Goal: Information Seeking & Learning: Learn about a topic

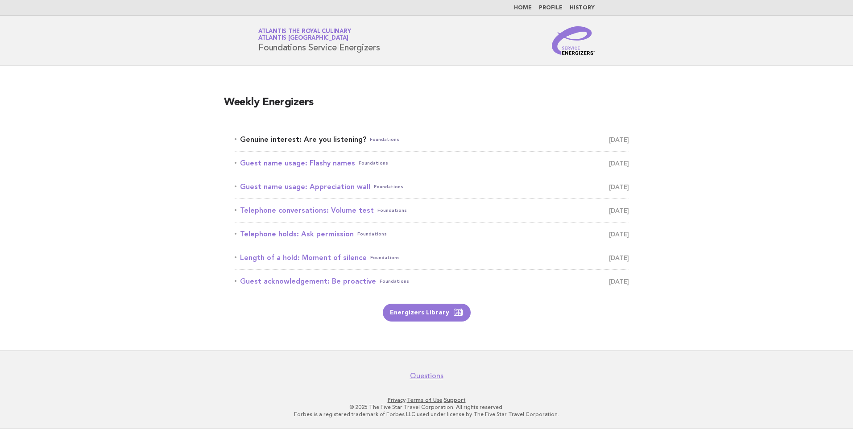
click at [329, 136] on link "Genuine interest: Are you listening? Foundations [DATE]" at bounding box center [432, 139] width 394 height 12
click at [338, 166] on link "Guest name usage: Flashy names Foundations August 17" at bounding box center [432, 163] width 394 height 12
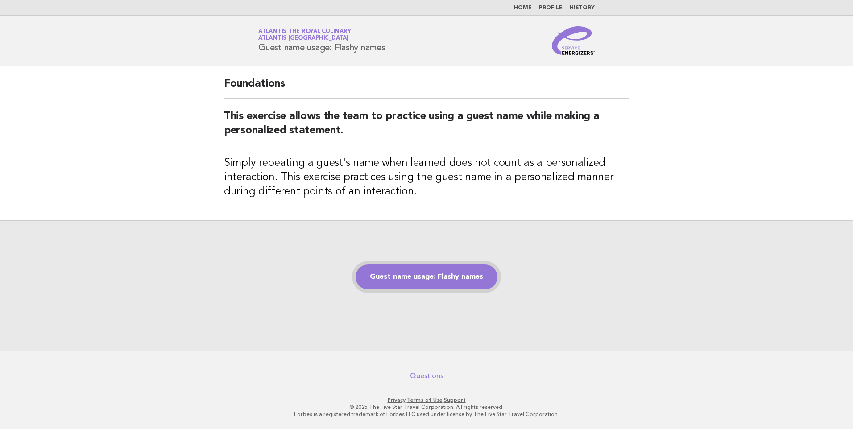
click at [440, 274] on link "Guest name usage: Flashy names" at bounding box center [426, 276] width 142 height 25
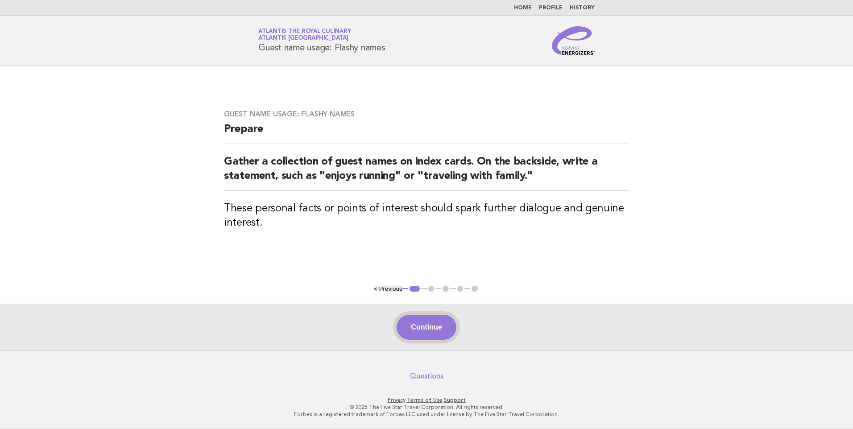
click at [431, 322] on button "Continue" at bounding box center [425, 327] width 59 height 25
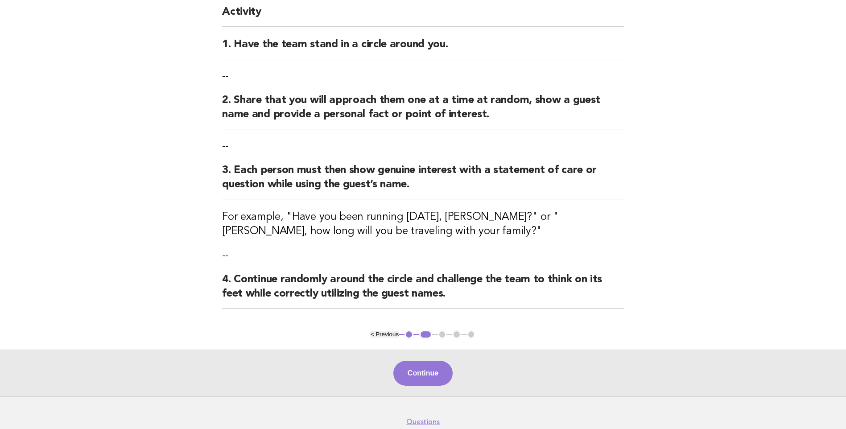
scroll to position [89, 0]
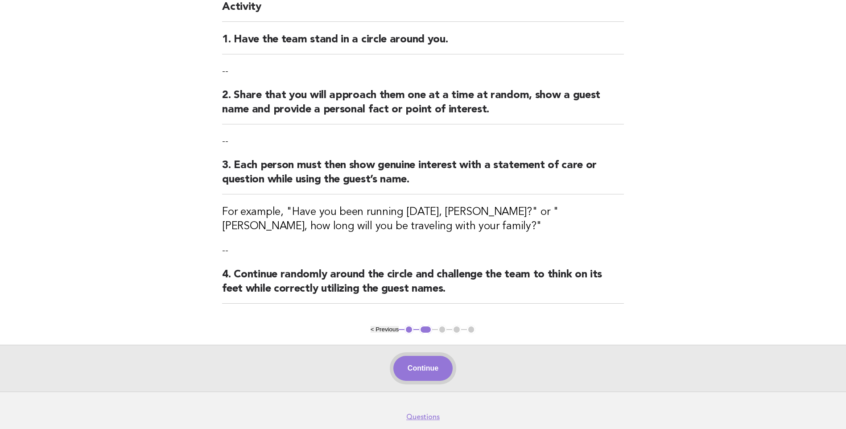
click at [428, 362] on button "Continue" at bounding box center [422, 368] width 59 height 25
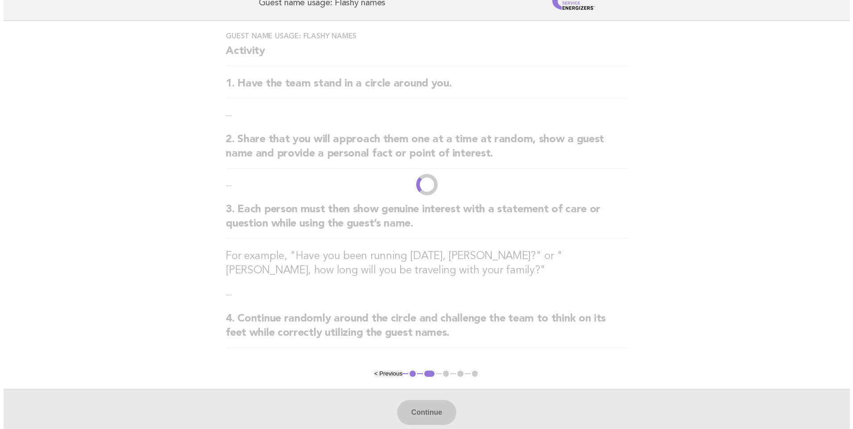
scroll to position [0, 0]
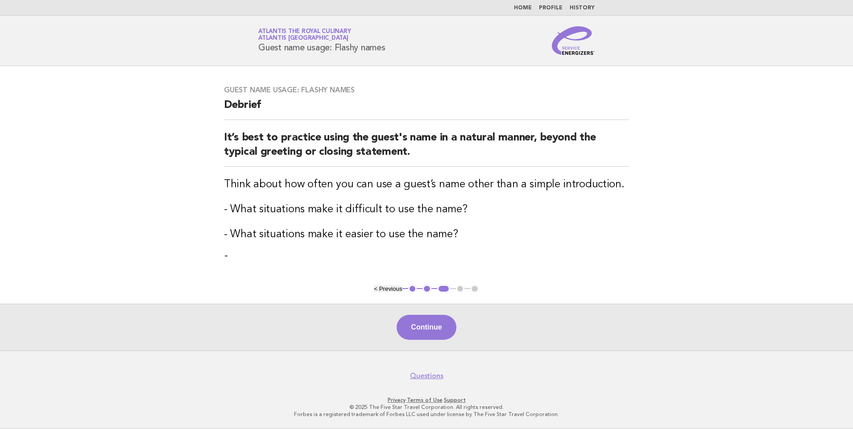
click at [525, 8] on link "Home" at bounding box center [523, 7] width 18 height 5
click at [528, 7] on link "Home" at bounding box center [523, 7] width 18 height 5
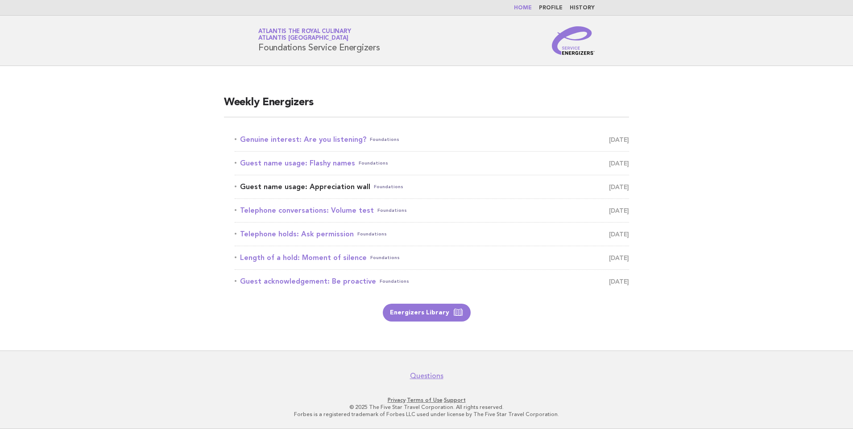
click at [335, 189] on link "Guest name usage: Appreciation wall Foundations August 18" at bounding box center [432, 187] width 394 height 12
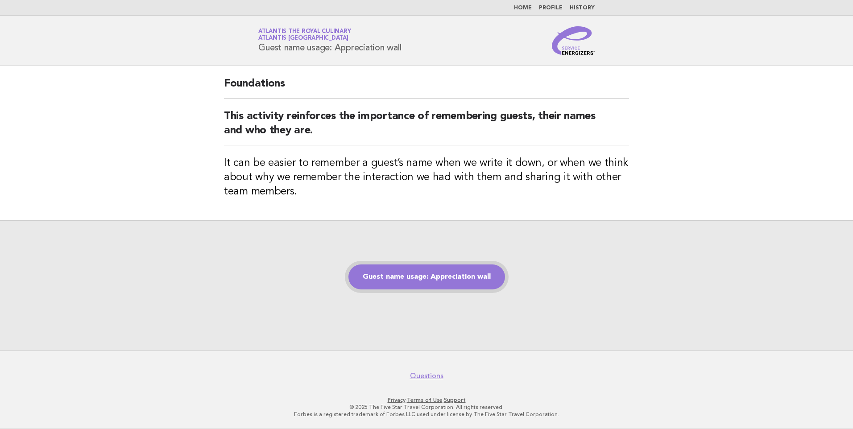
click at [432, 275] on link "Guest name usage: Appreciation wall" at bounding box center [426, 276] width 157 height 25
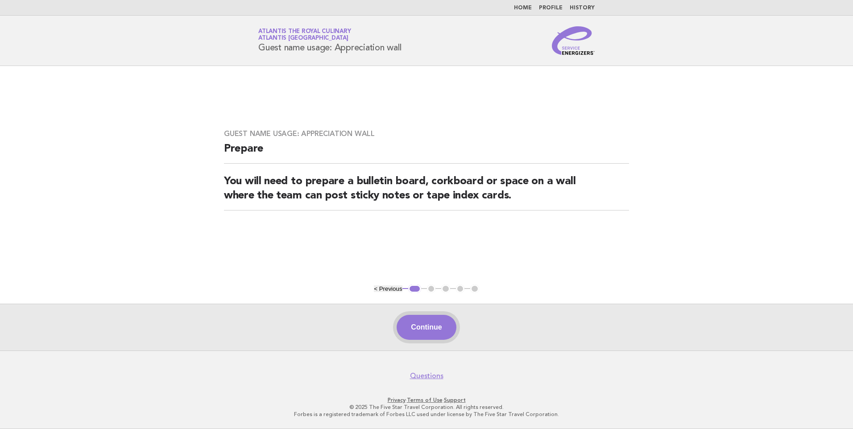
click at [422, 320] on button "Continue" at bounding box center [425, 327] width 59 height 25
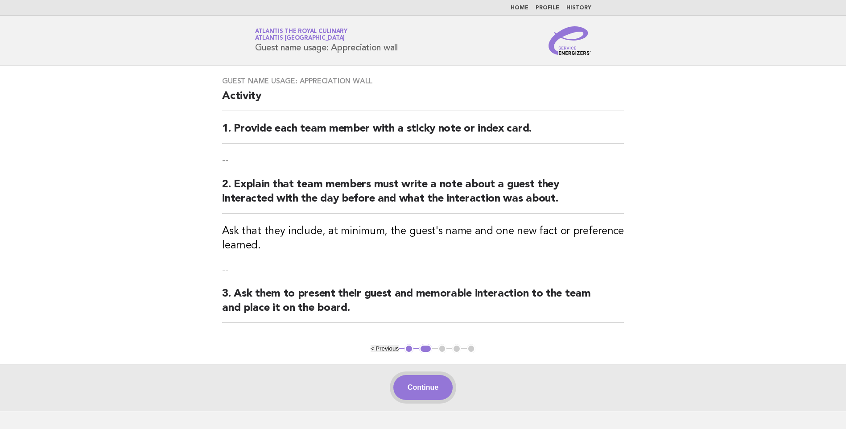
click at [417, 396] on button "Continue" at bounding box center [422, 387] width 59 height 25
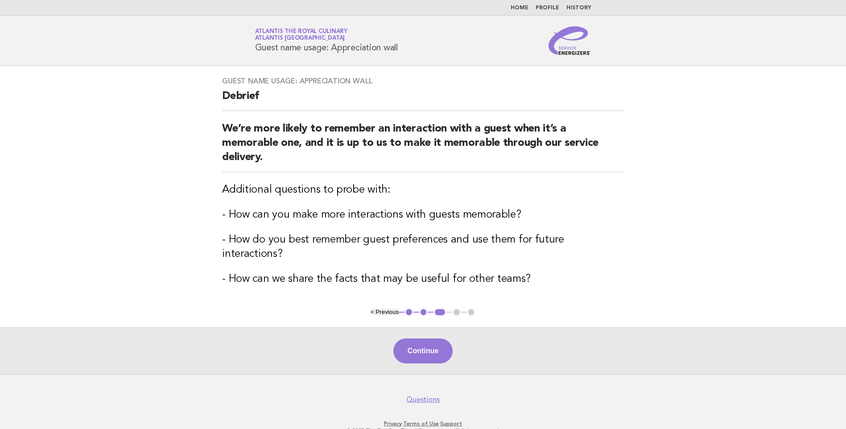
click at [521, 12] on nav "Home Profile History" at bounding box center [423, 8] width 846 height 16
click at [523, 8] on link "Home" at bounding box center [520, 7] width 18 height 5
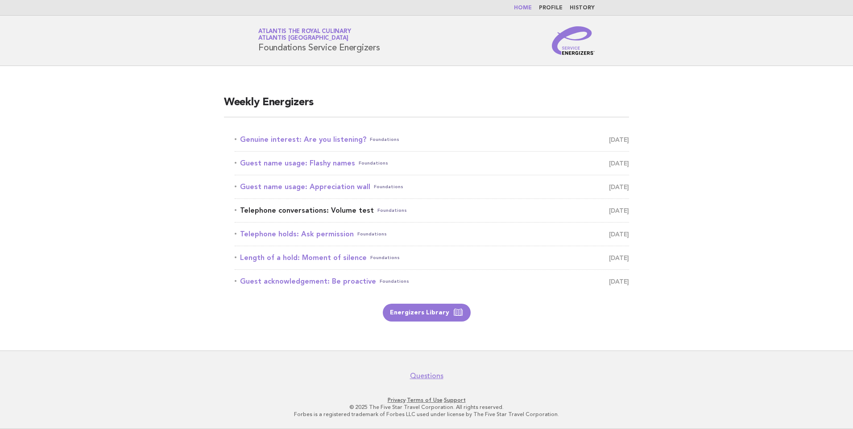
click at [338, 211] on link "Telephone conversations: Volume test Foundations [DATE]" at bounding box center [432, 210] width 394 height 12
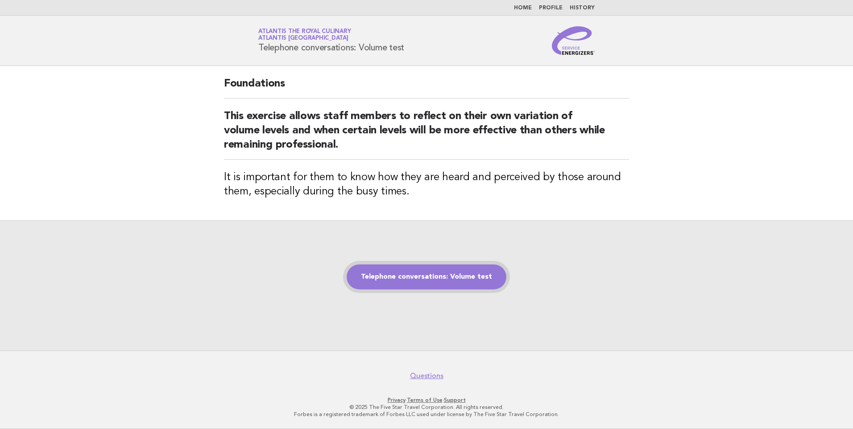
click at [409, 288] on link "Telephone conversations: Volume test" at bounding box center [426, 276] width 160 height 25
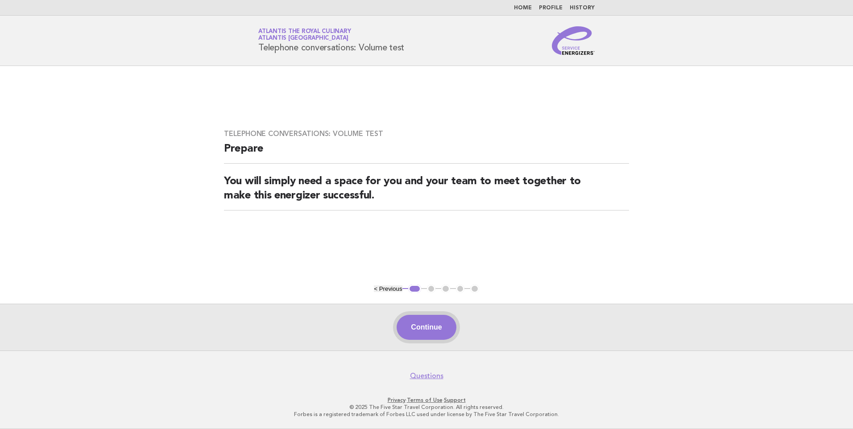
click at [418, 323] on button "Continue" at bounding box center [425, 327] width 59 height 25
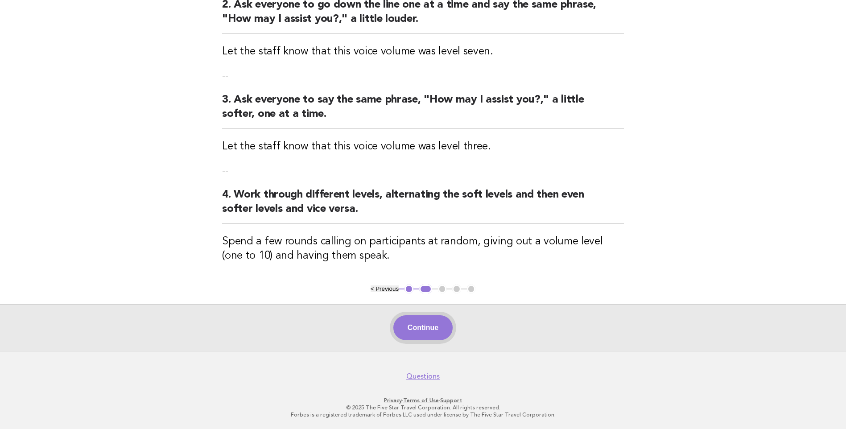
click at [418, 322] on button "Continue" at bounding box center [422, 327] width 59 height 25
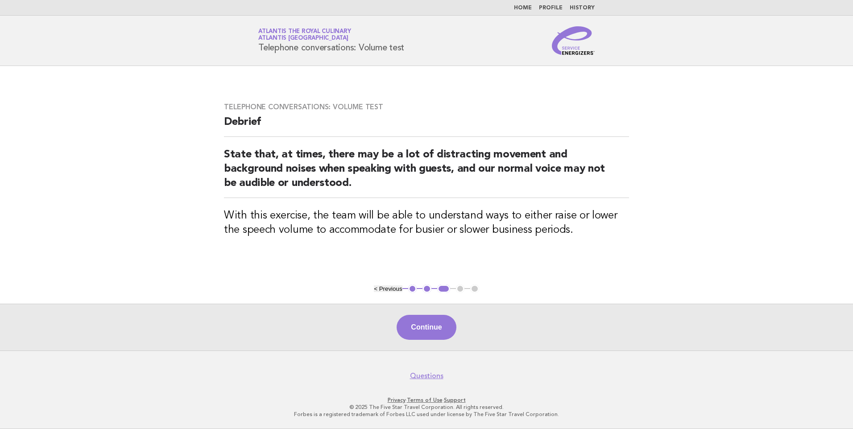
click at [527, 10] on link "Home" at bounding box center [523, 7] width 18 height 5
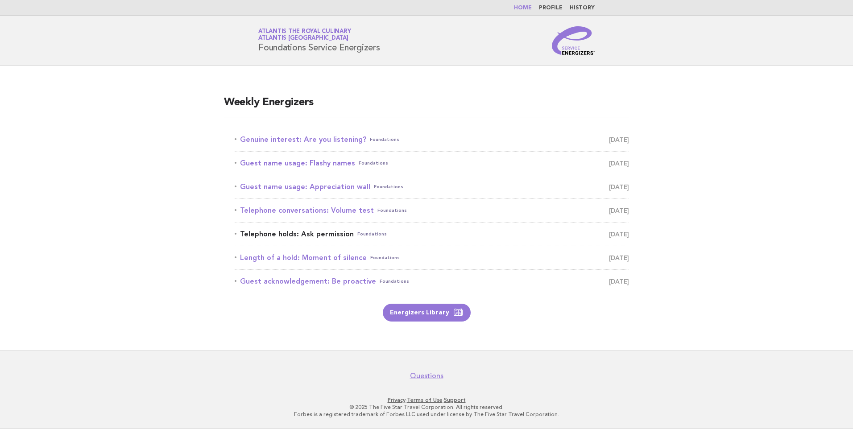
click at [325, 236] on link "Telephone holds: Ask permission Foundations August 20" at bounding box center [432, 234] width 394 height 12
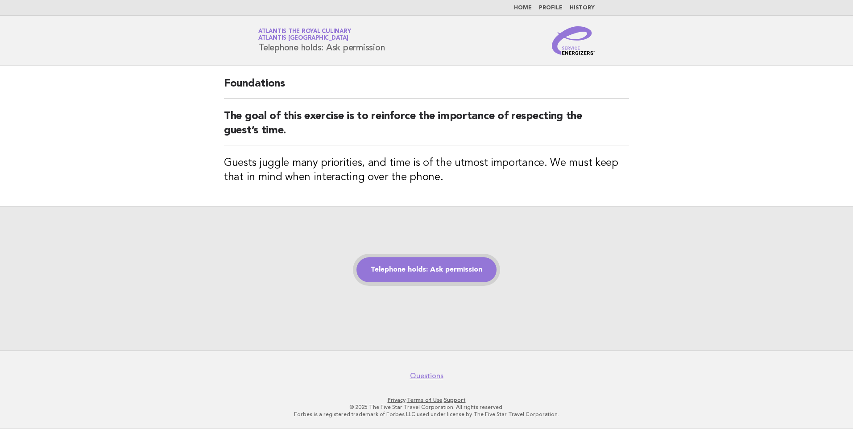
click at [454, 271] on link "Telephone holds: Ask permission" at bounding box center [426, 269] width 140 height 25
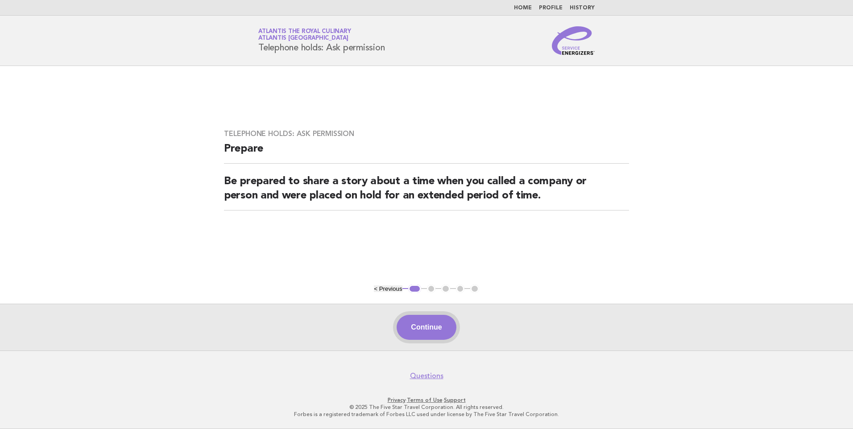
click at [433, 321] on button "Continue" at bounding box center [425, 327] width 59 height 25
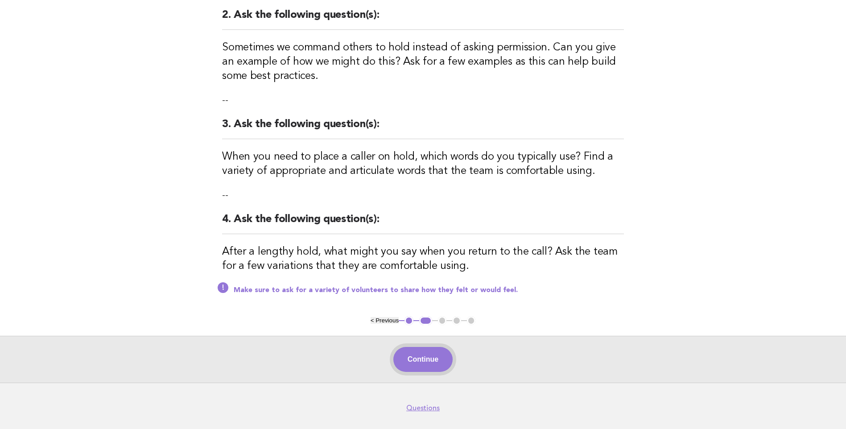
click at [408, 363] on button "Continue" at bounding box center [422, 359] width 59 height 25
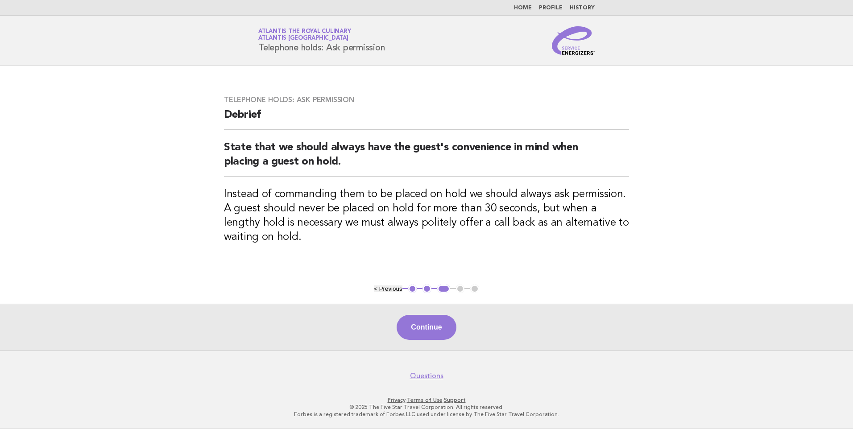
click at [524, 7] on link "Home" at bounding box center [523, 7] width 18 height 5
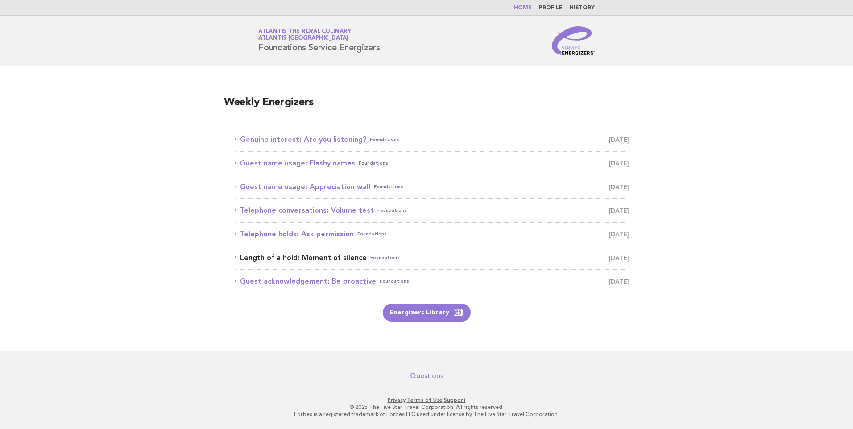
click at [330, 259] on link "Length of a hold: Moment of silence Foundations August 21" at bounding box center [432, 258] width 394 height 12
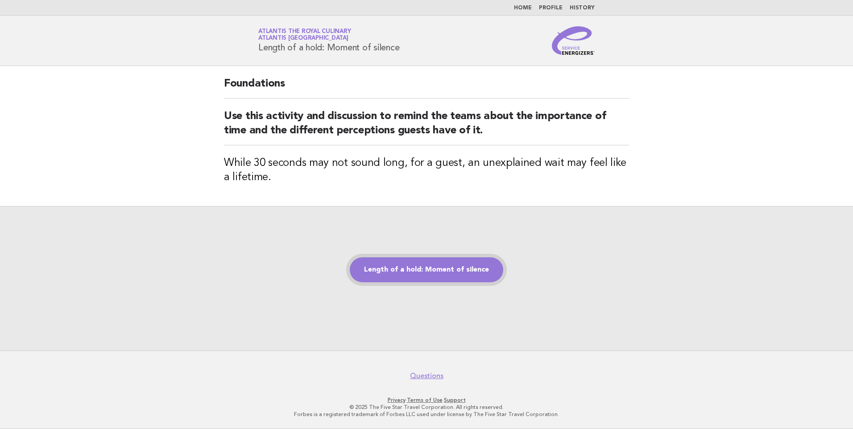
click at [457, 269] on link "Length of a hold: Moment of silence" at bounding box center [426, 269] width 153 height 25
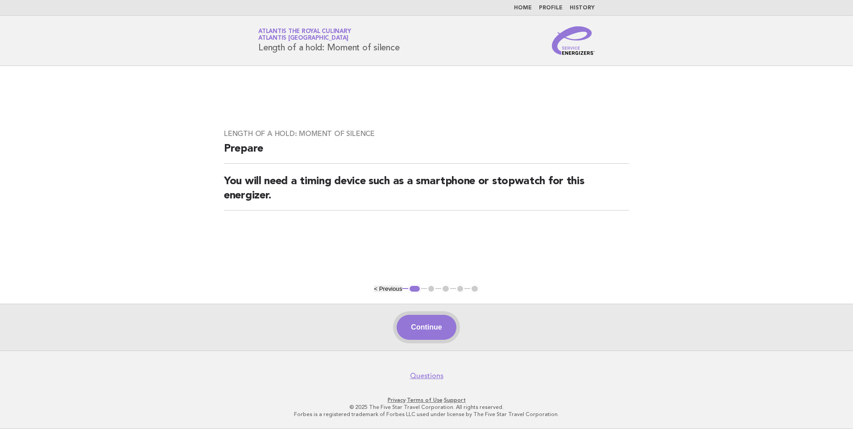
click at [414, 321] on button "Continue" at bounding box center [425, 327] width 59 height 25
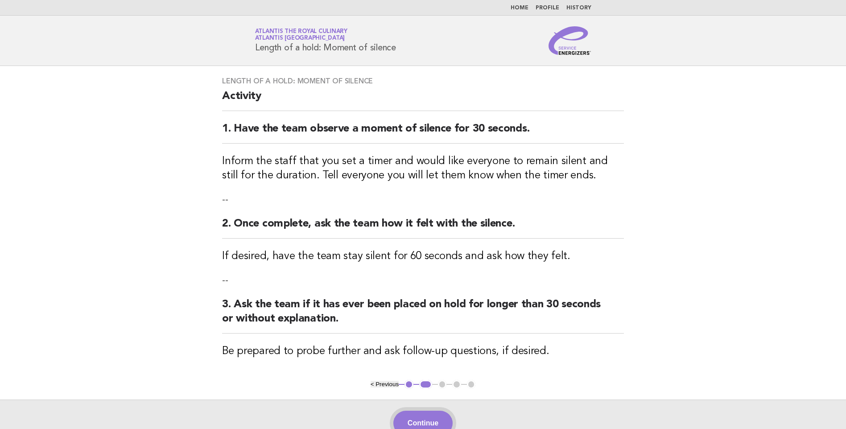
click at [420, 414] on button "Continue" at bounding box center [422, 423] width 59 height 25
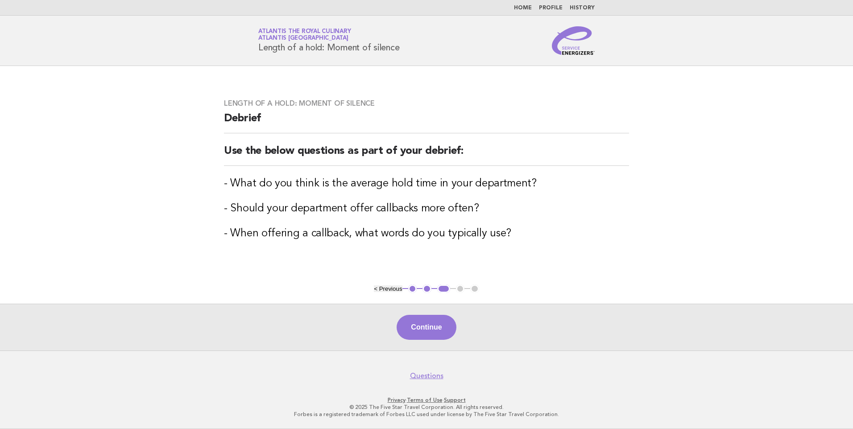
click at [427, 291] on button "2" at bounding box center [426, 289] width 9 height 9
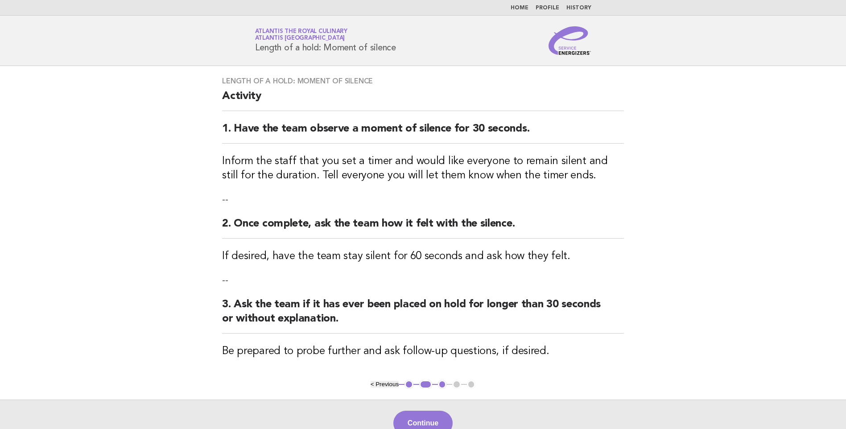
click at [408, 383] on button "1" at bounding box center [408, 384] width 9 height 9
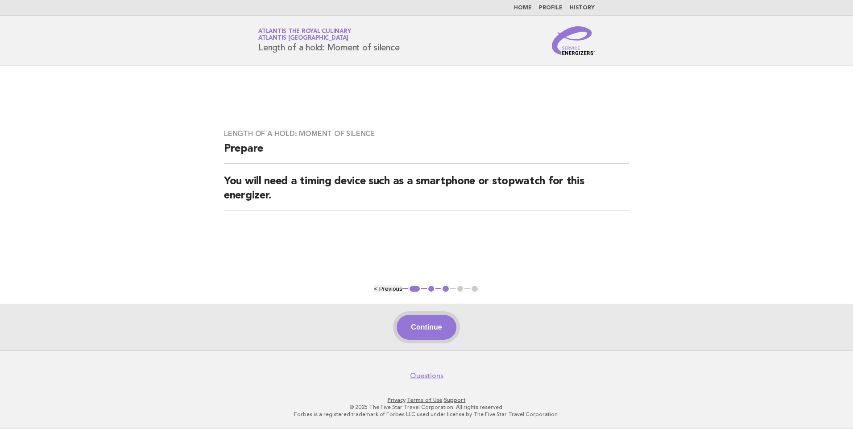
click at [428, 331] on button "Continue" at bounding box center [425, 327] width 59 height 25
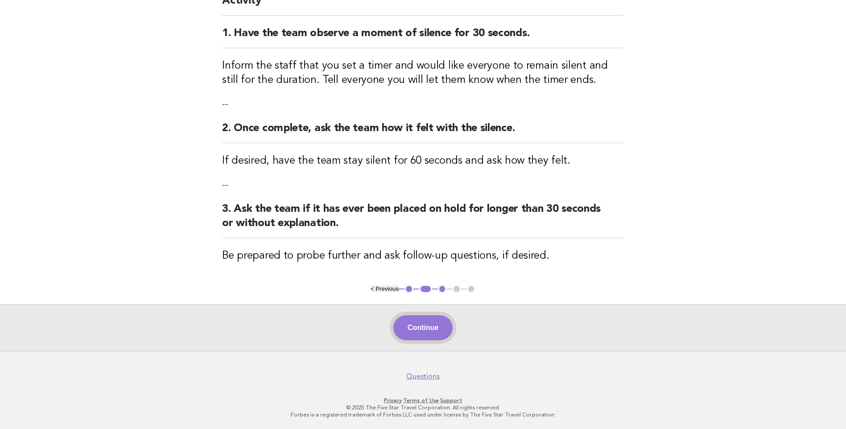
click at [433, 331] on button "Continue" at bounding box center [422, 327] width 59 height 25
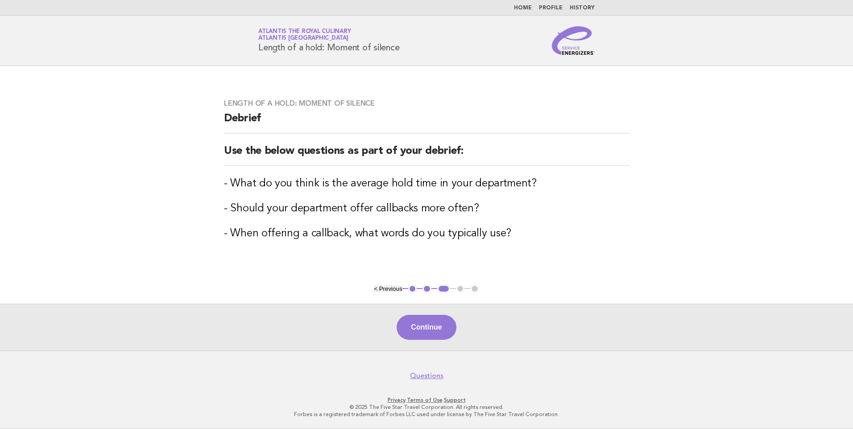
click at [524, 9] on link "Home" at bounding box center [523, 7] width 18 height 5
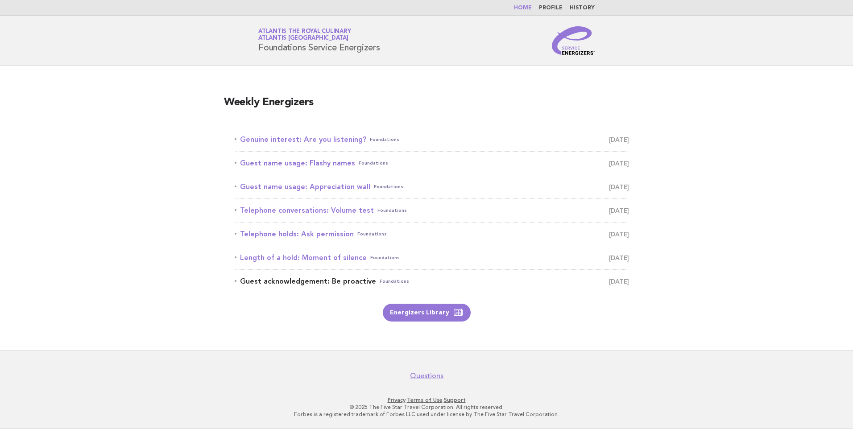
click at [345, 283] on link "Guest acknowledgement: Be proactive Foundations August 22" at bounding box center [432, 281] width 394 height 12
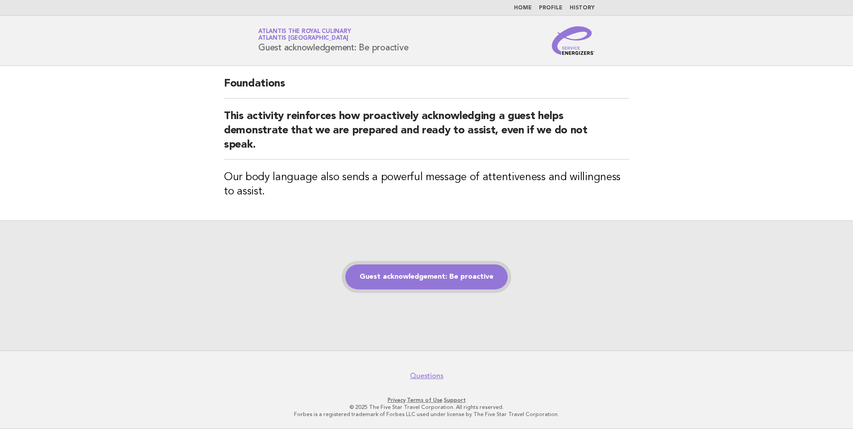
click at [429, 273] on link "Guest acknowledgement: Be proactive" at bounding box center [426, 276] width 162 height 25
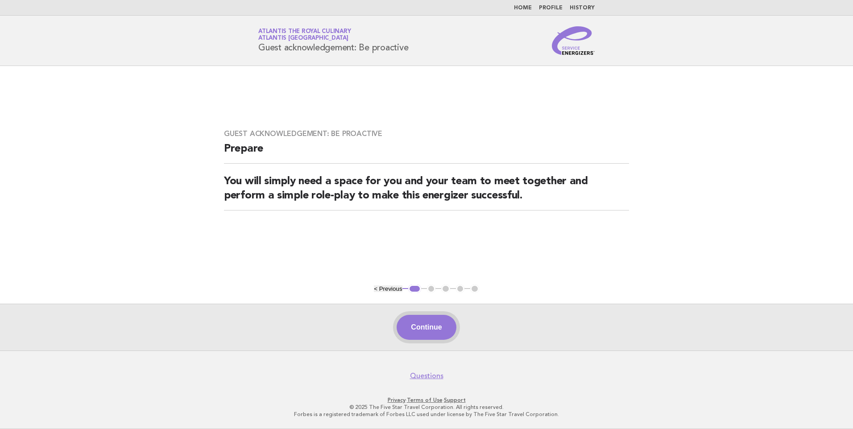
click at [426, 319] on button "Continue" at bounding box center [425, 327] width 59 height 25
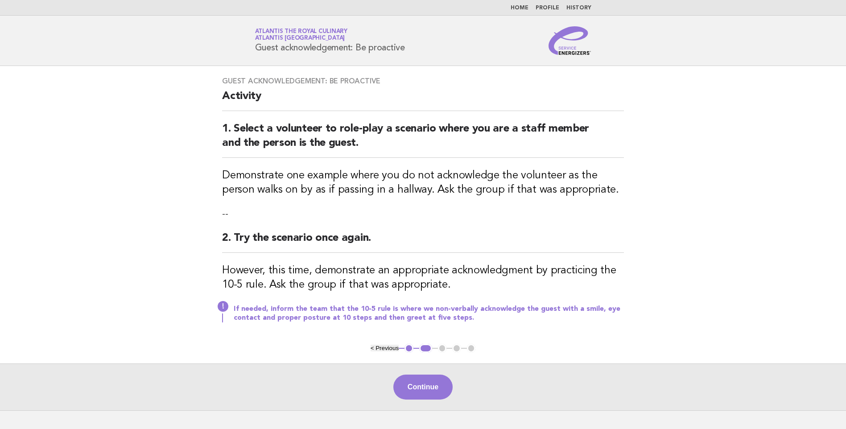
click at [417, 366] on div "Continue" at bounding box center [423, 386] width 846 height 47
click at [417, 382] on button "Continue" at bounding box center [422, 387] width 59 height 25
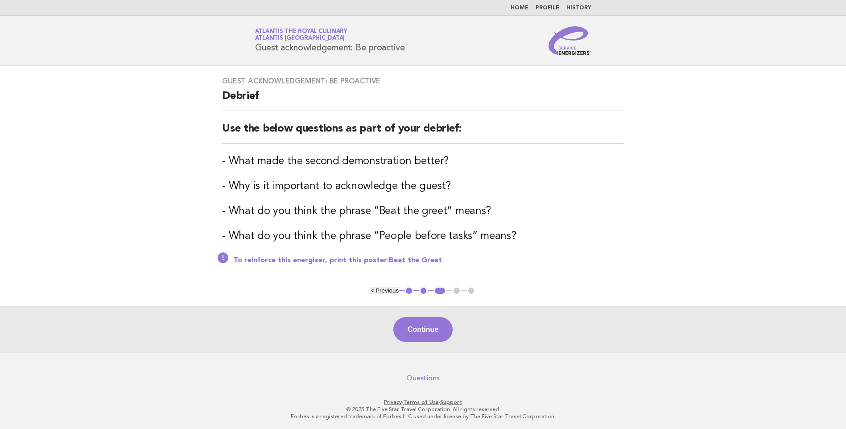
click at [424, 292] on button "2" at bounding box center [423, 290] width 9 height 9
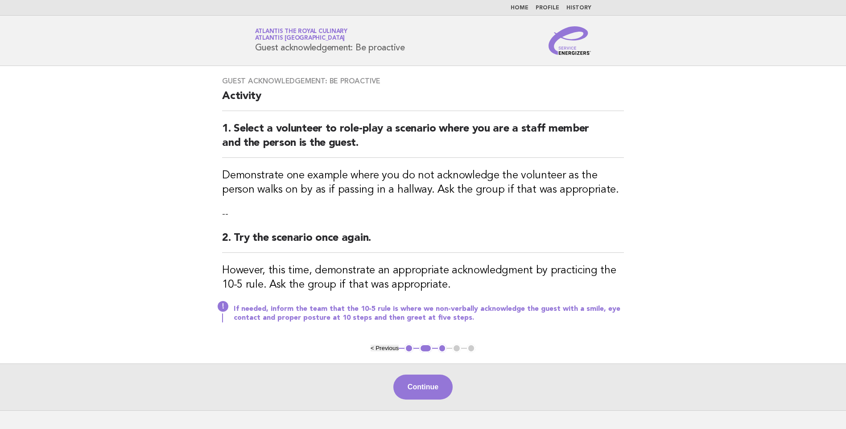
click at [410, 348] on button "1" at bounding box center [408, 348] width 9 height 9
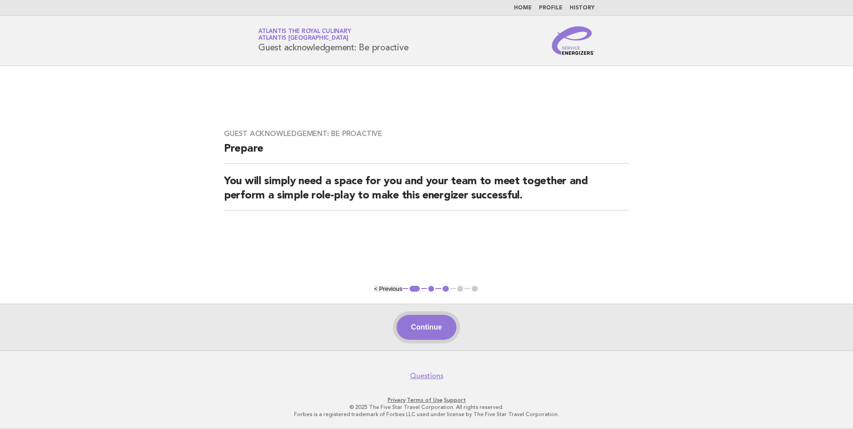
click at [425, 337] on button "Continue" at bounding box center [425, 327] width 59 height 25
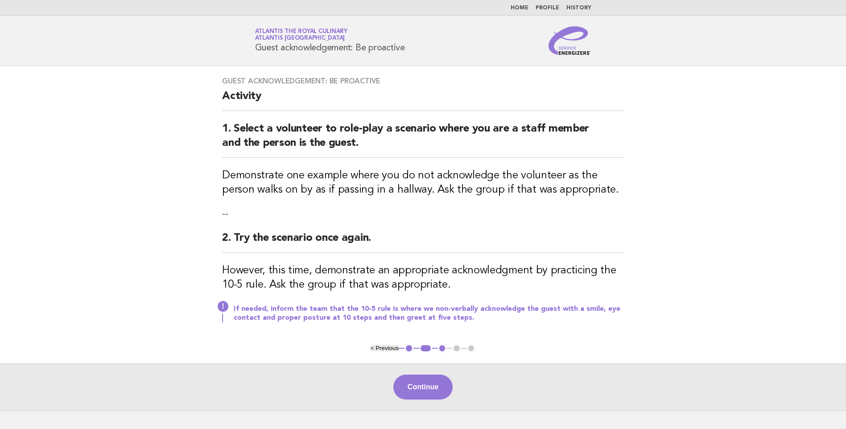
click at [524, 6] on link "Home" at bounding box center [520, 7] width 18 height 5
